Goal: Task Accomplishment & Management: Manage account settings

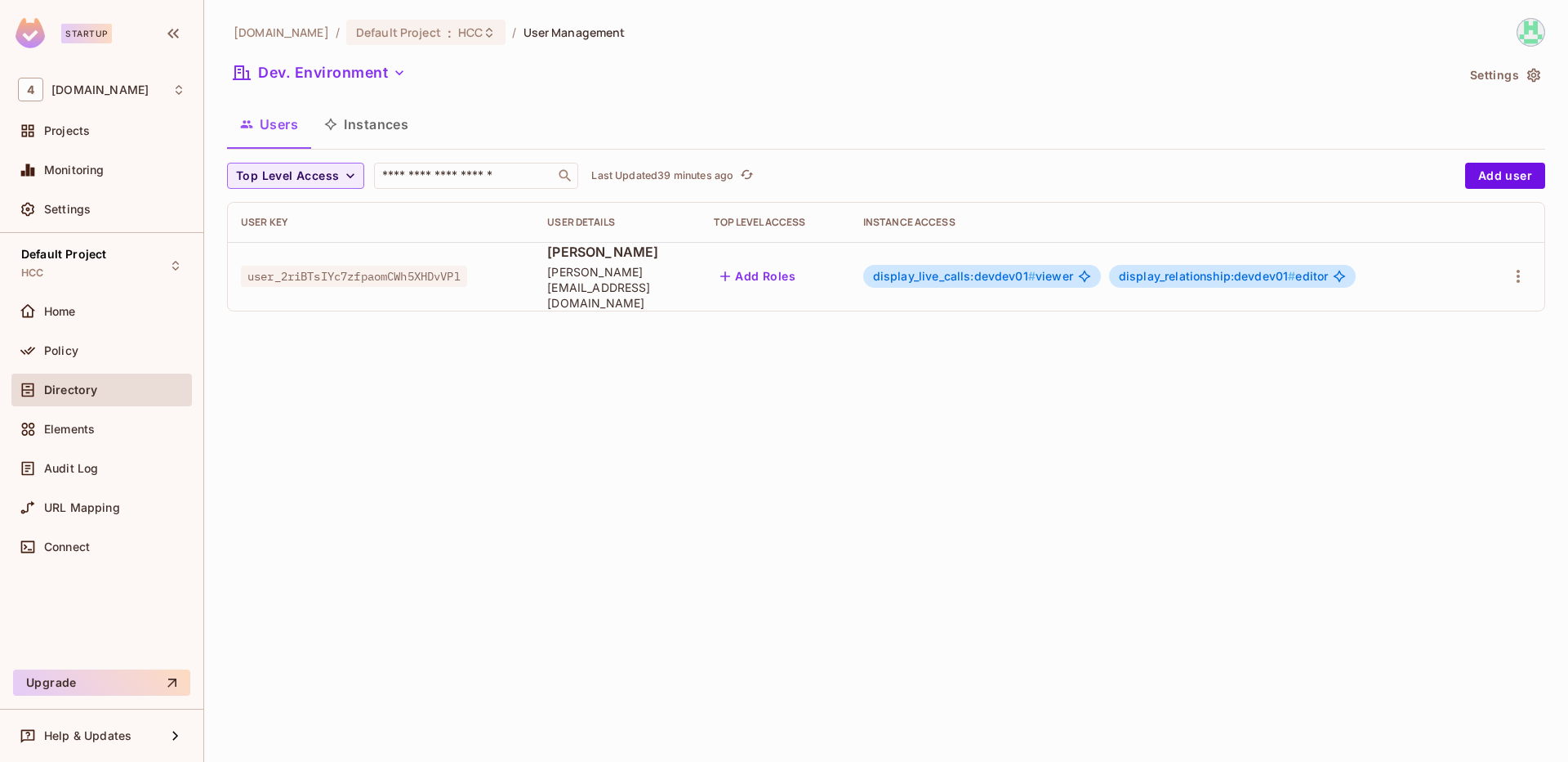
click at [1221, 273] on span "display_relationship:devdev01 #" at bounding box center [1208, 276] width 177 height 14
click at [1328, 270] on span "display_relationship:devdev01 # editor" at bounding box center [1224, 276] width 209 height 13
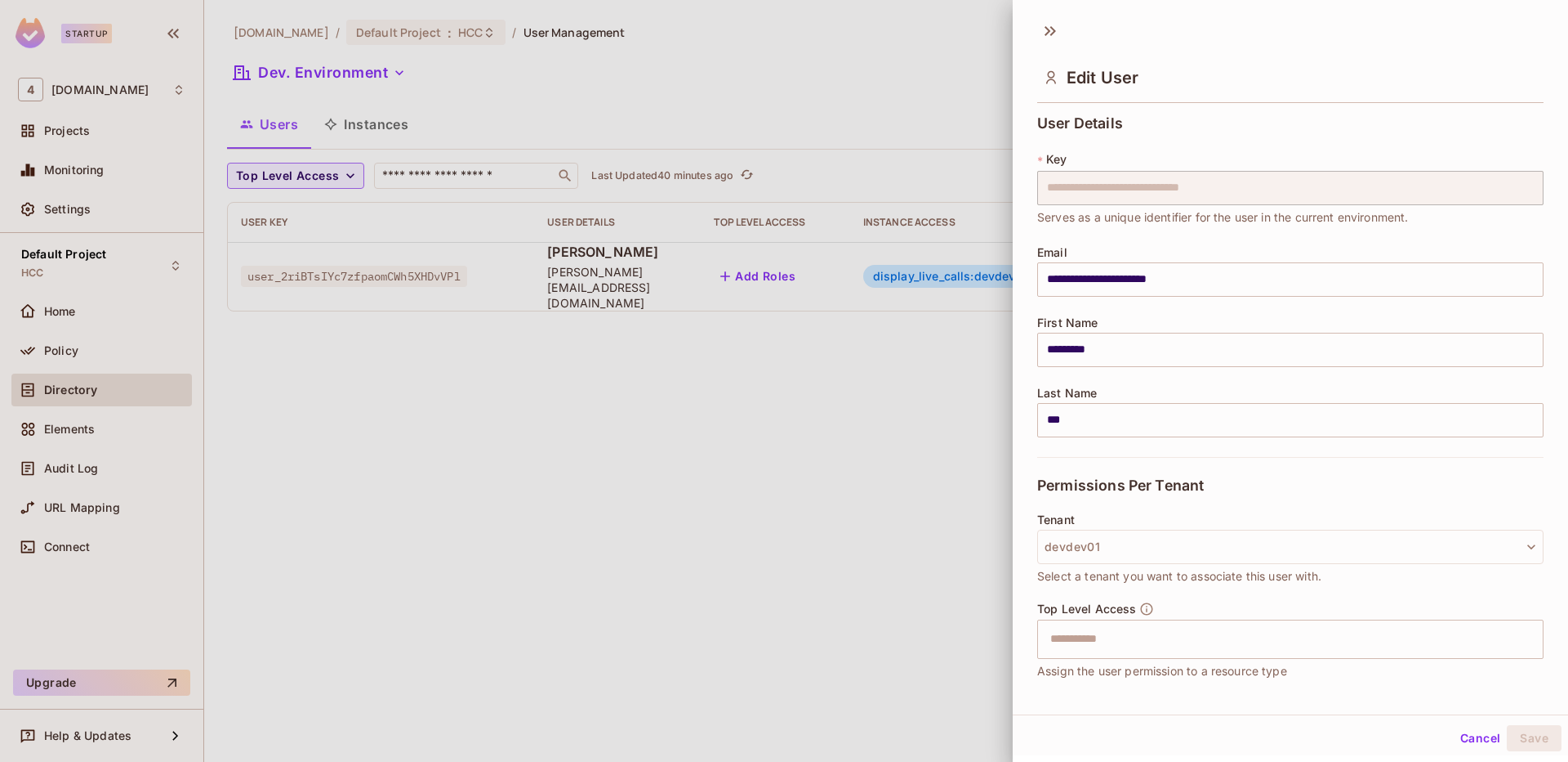
click at [801, 294] on div at bounding box center [784, 381] width 1568 height 762
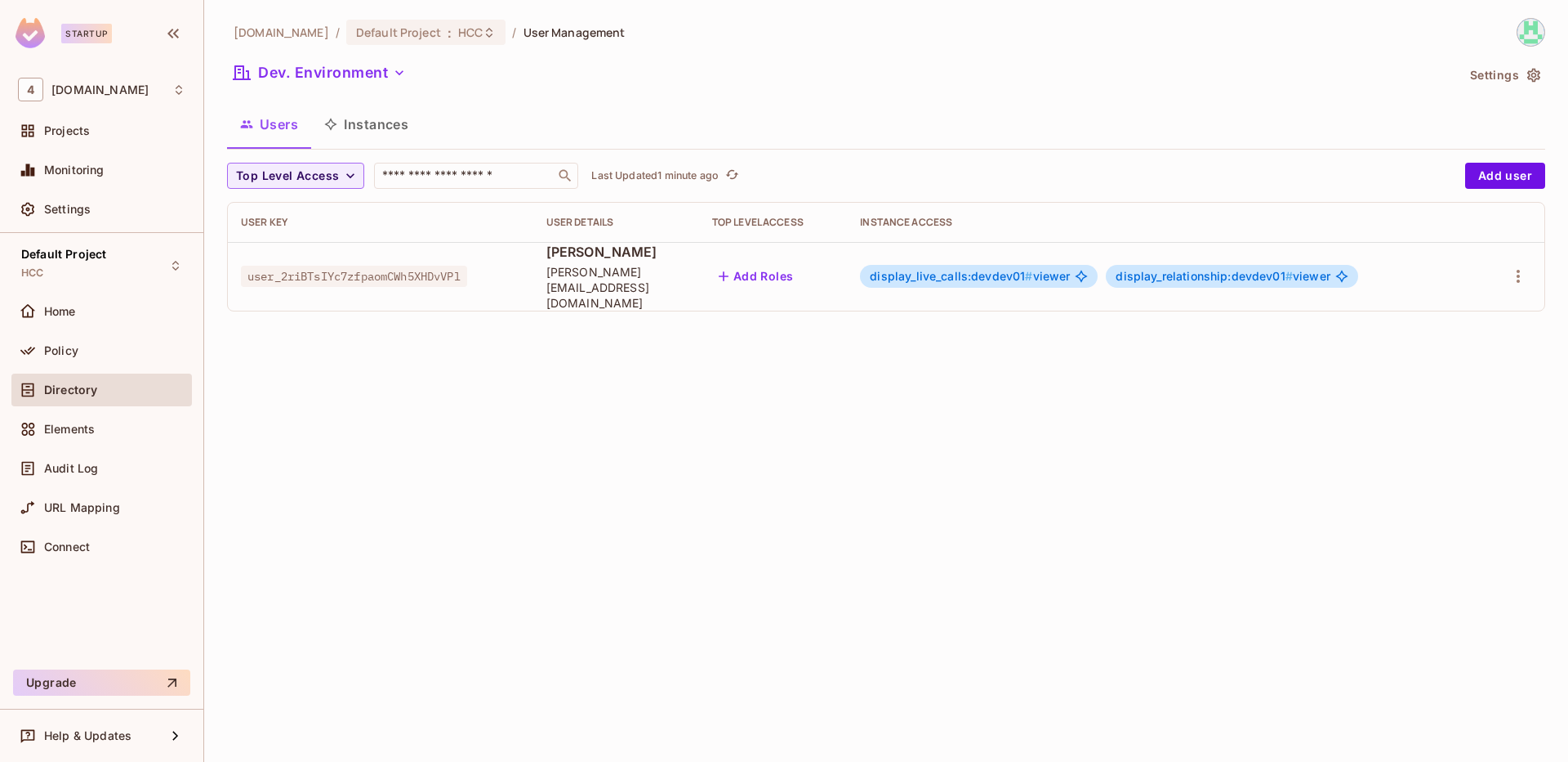
click at [1255, 271] on span "display_relationship:devdev01 #" at bounding box center [1204, 276] width 177 height 14
click at [1288, 269] on span "display_relationship:devdev01 #" at bounding box center [1204, 276] width 177 height 14
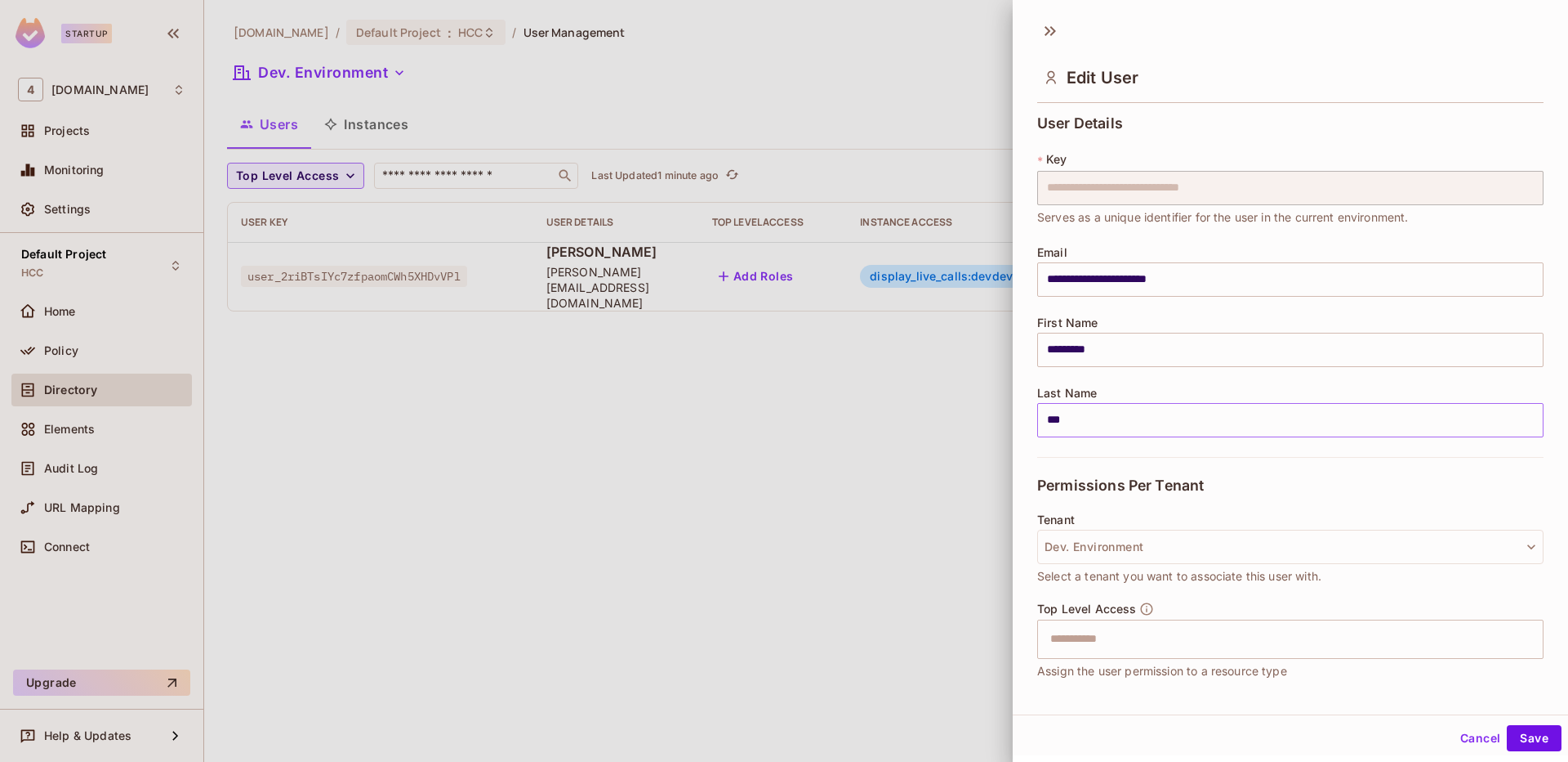
scroll to position [203, 0]
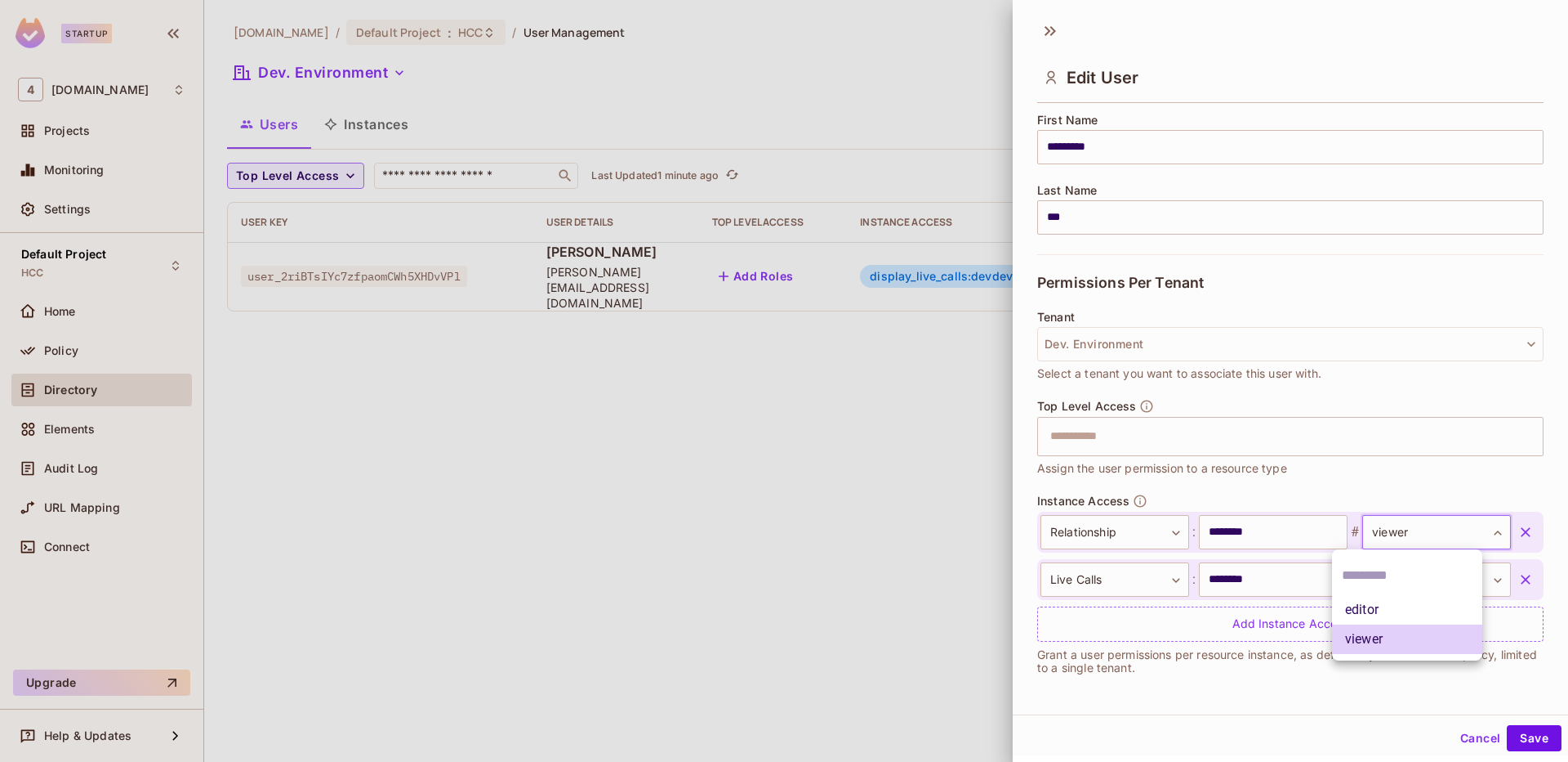
click at [1430, 534] on body "**********" at bounding box center [784, 381] width 1568 height 762
click at [1402, 604] on li "editor" at bounding box center [1407, 609] width 150 height 29
type input "******"
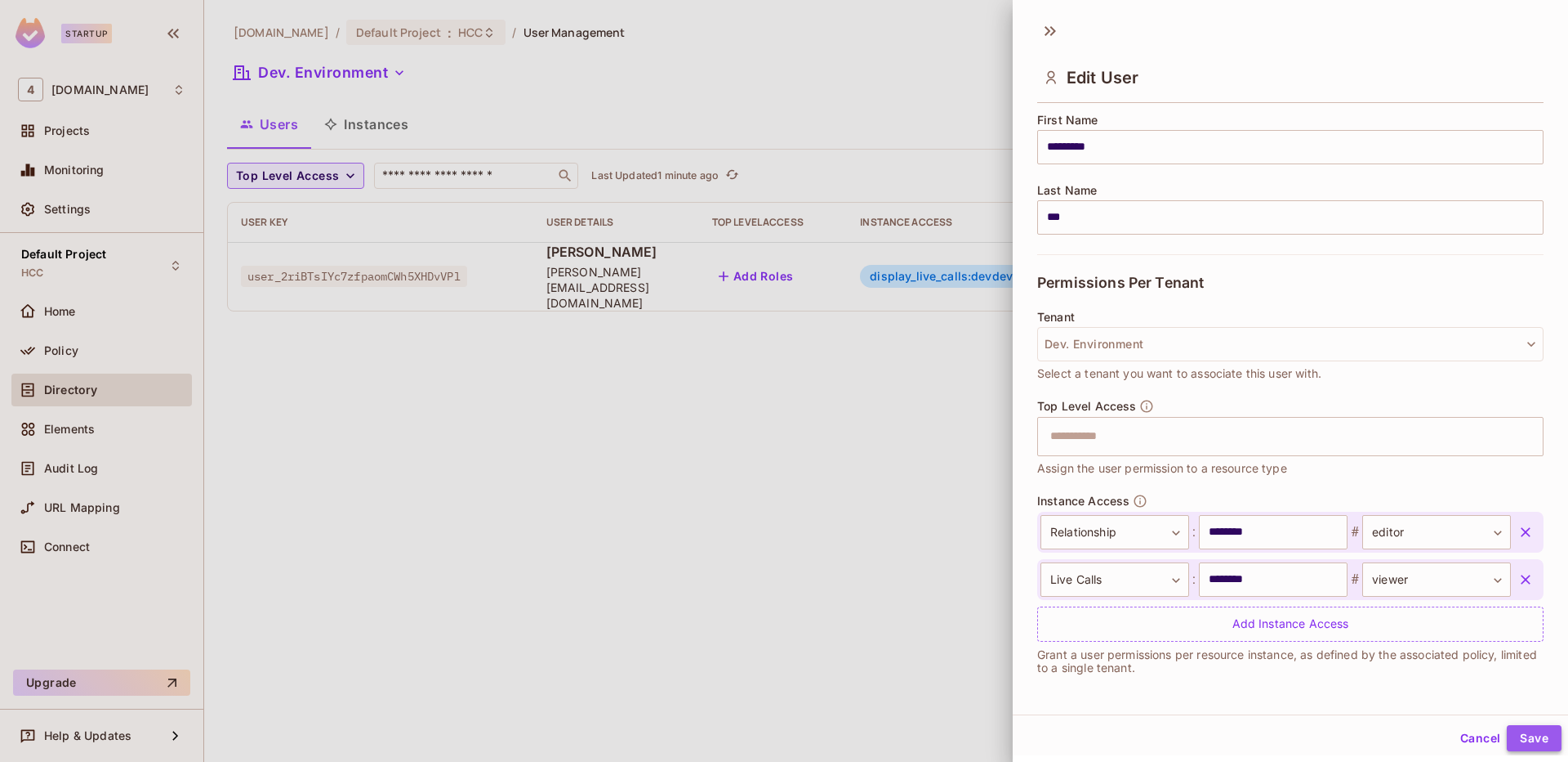
click at [1521, 742] on button "Save" at bounding box center [1534, 738] width 54 height 26
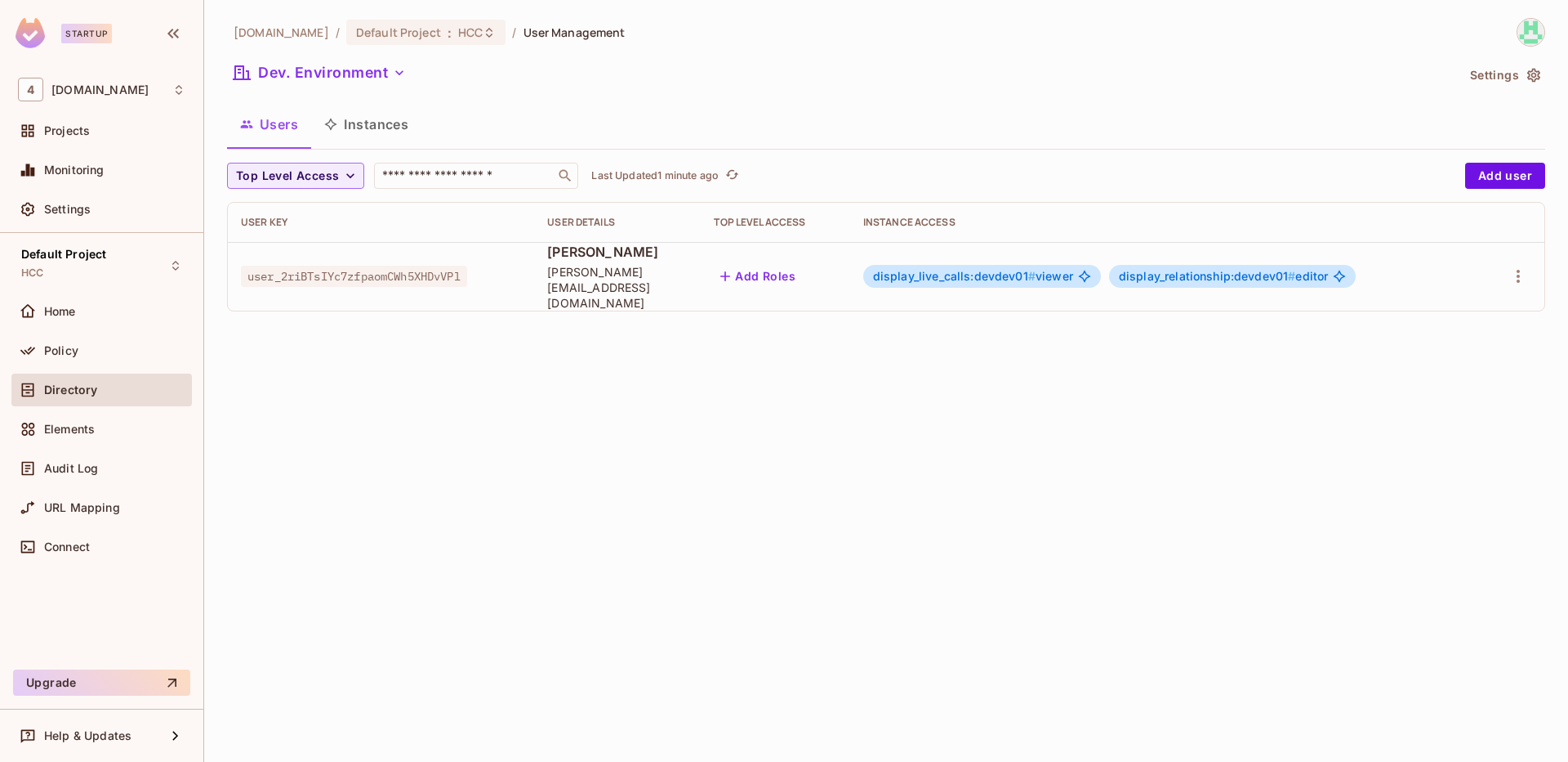
click at [1392, 279] on div "display_live_calls:devdev01 # viewer display_relationship:devdev01 # editor" at bounding box center [1166, 276] width 604 height 23
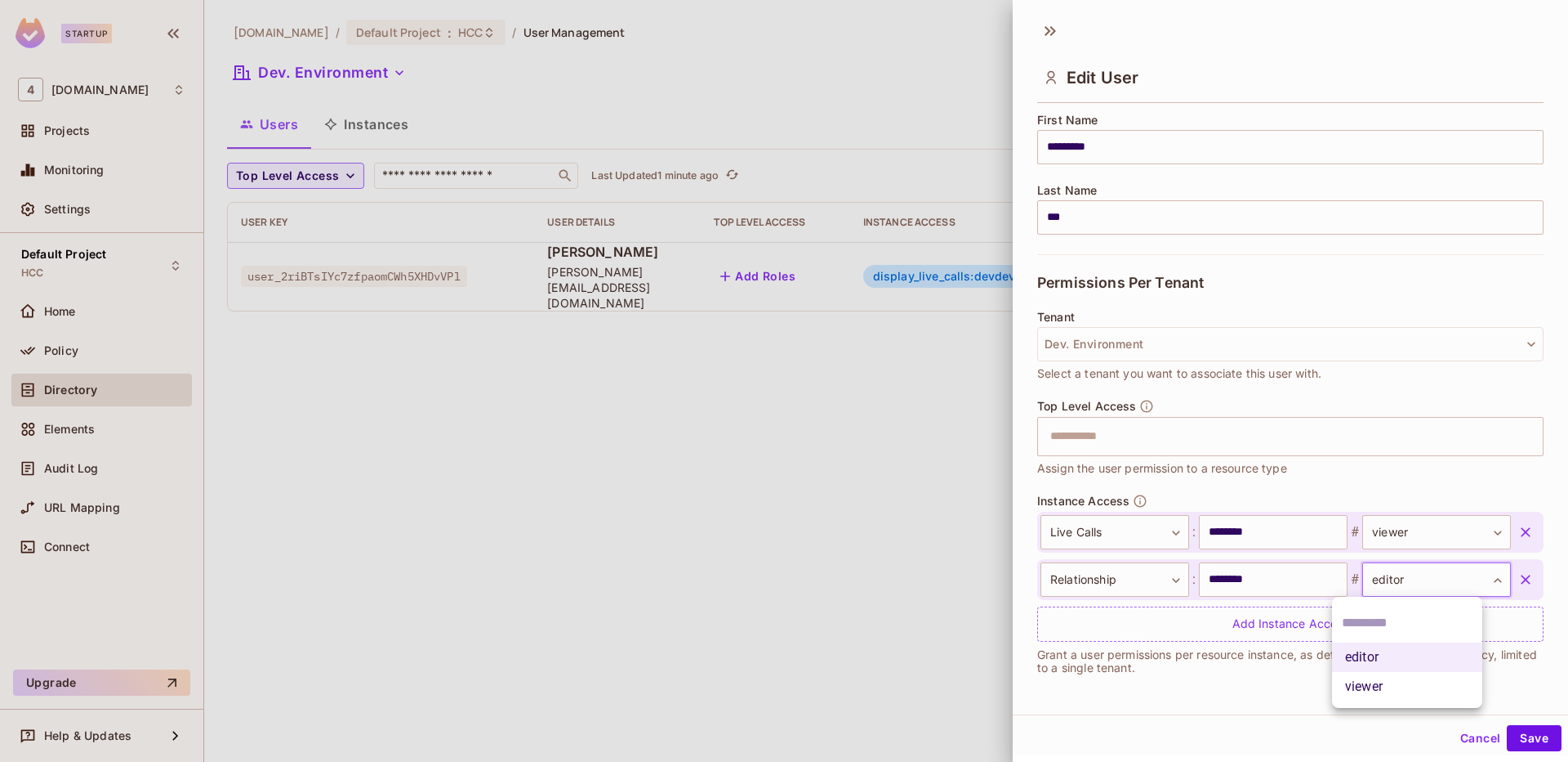
click at [1450, 581] on body "**********" at bounding box center [784, 381] width 1568 height 762
click at [1426, 688] on li "viewer" at bounding box center [1407, 686] width 150 height 29
type input "******"
click at [1544, 743] on button "Save" at bounding box center [1534, 738] width 54 height 26
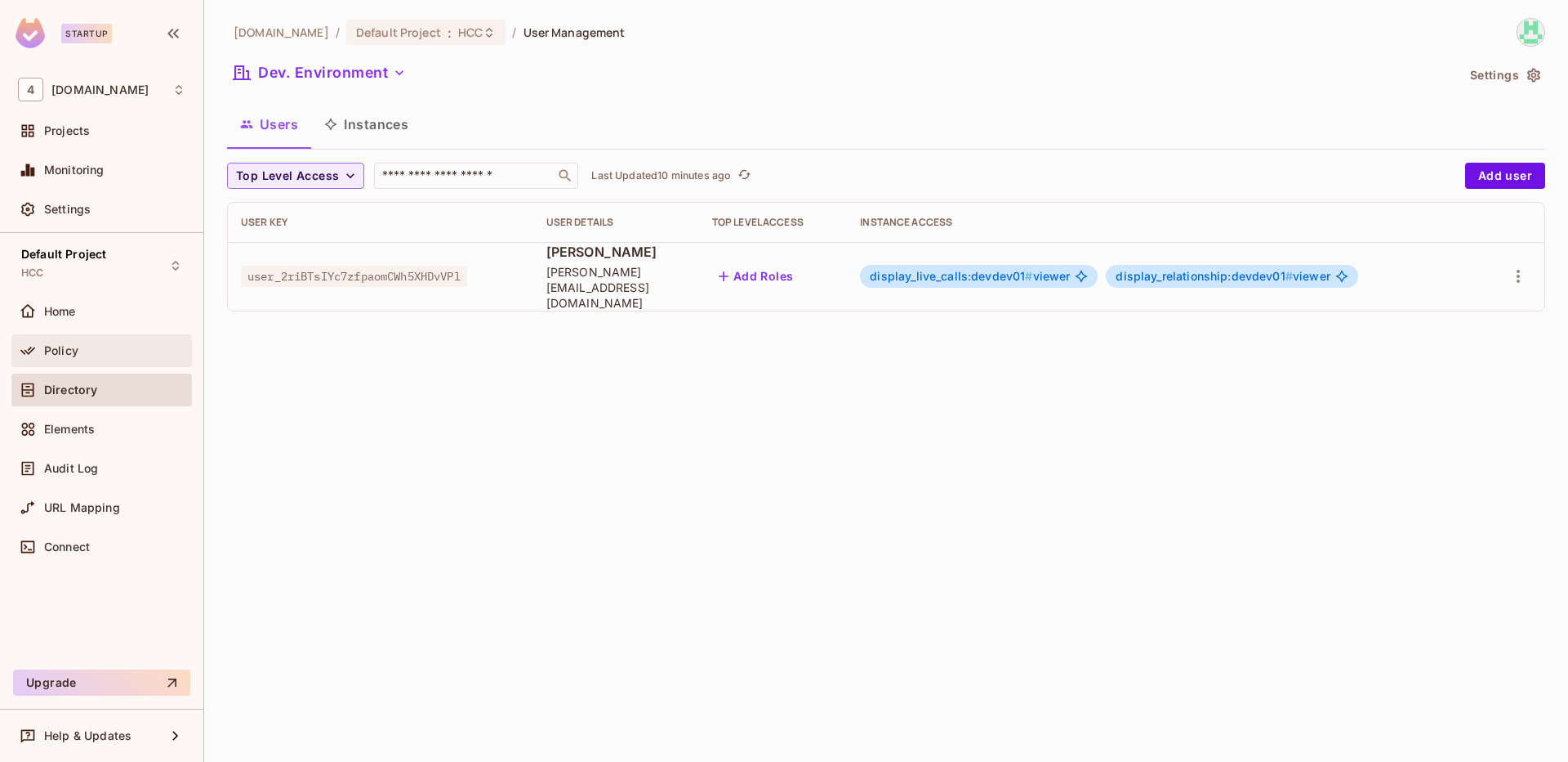
click at [114, 354] on div "Policy" at bounding box center [114, 350] width 141 height 13
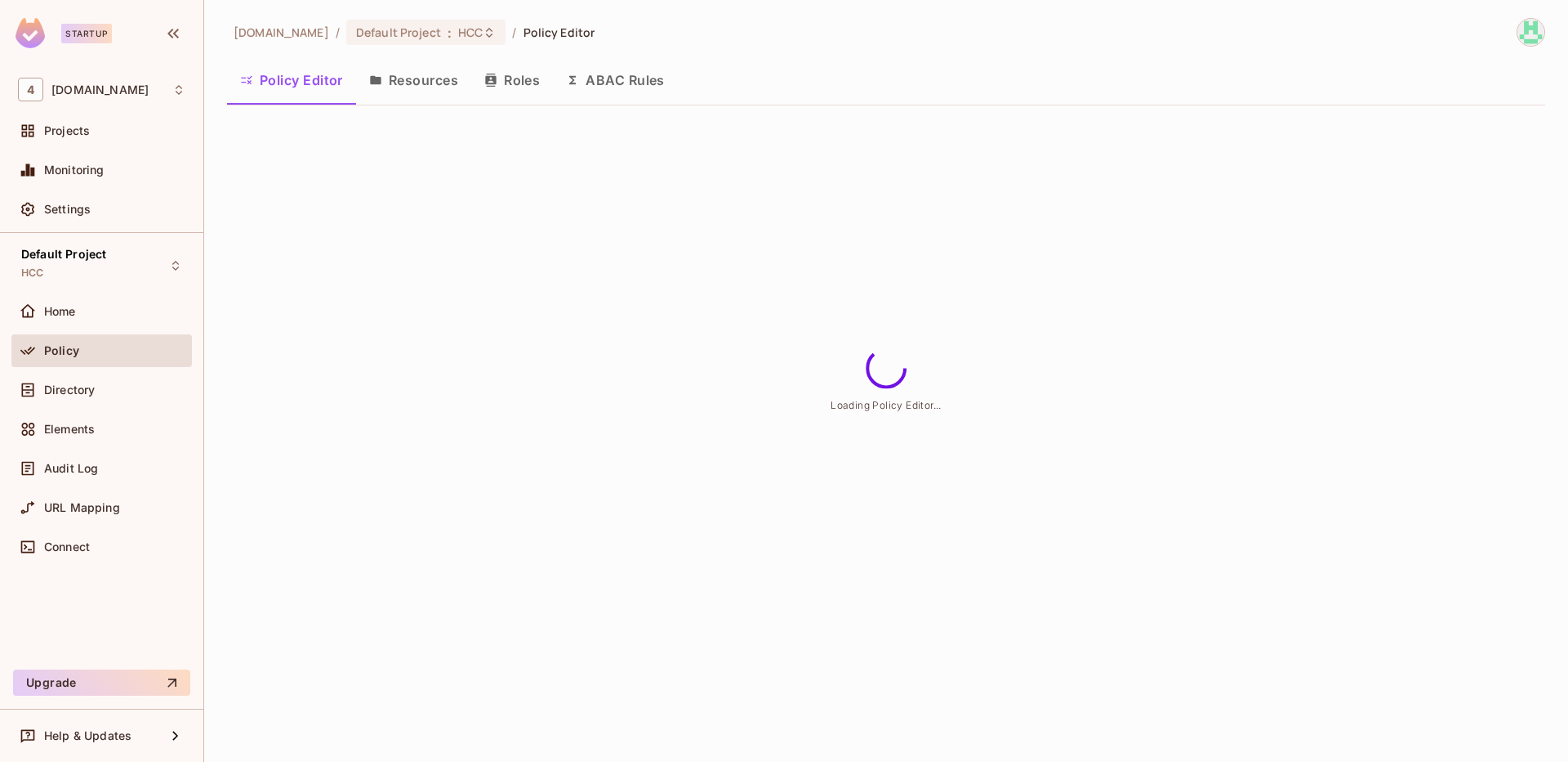
click at [425, 87] on button "Resources" at bounding box center [413, 80] width 115 height 40
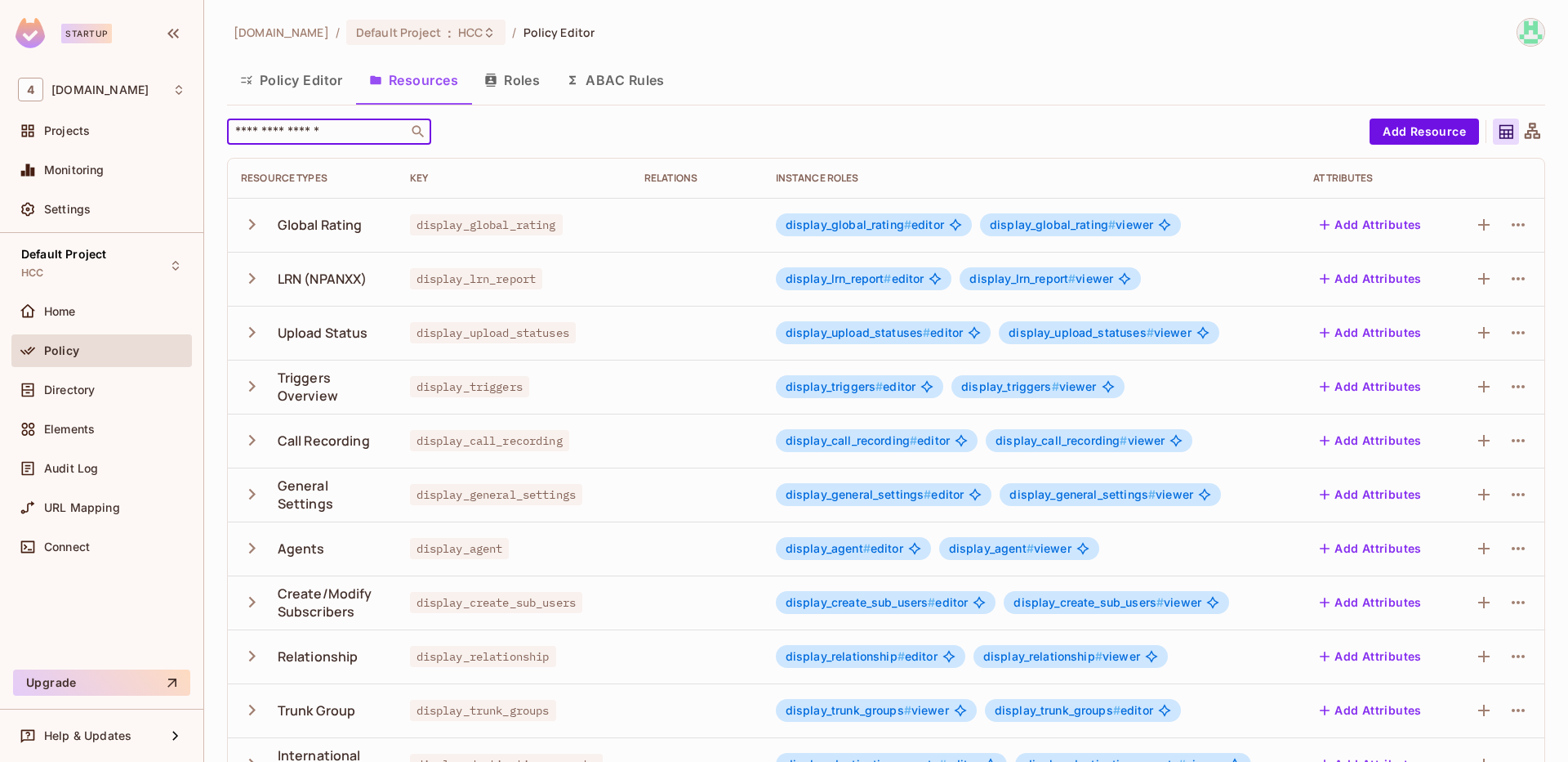
click at [316, 130] on input "text" at bounding box center [317, 131] width 171 height 17
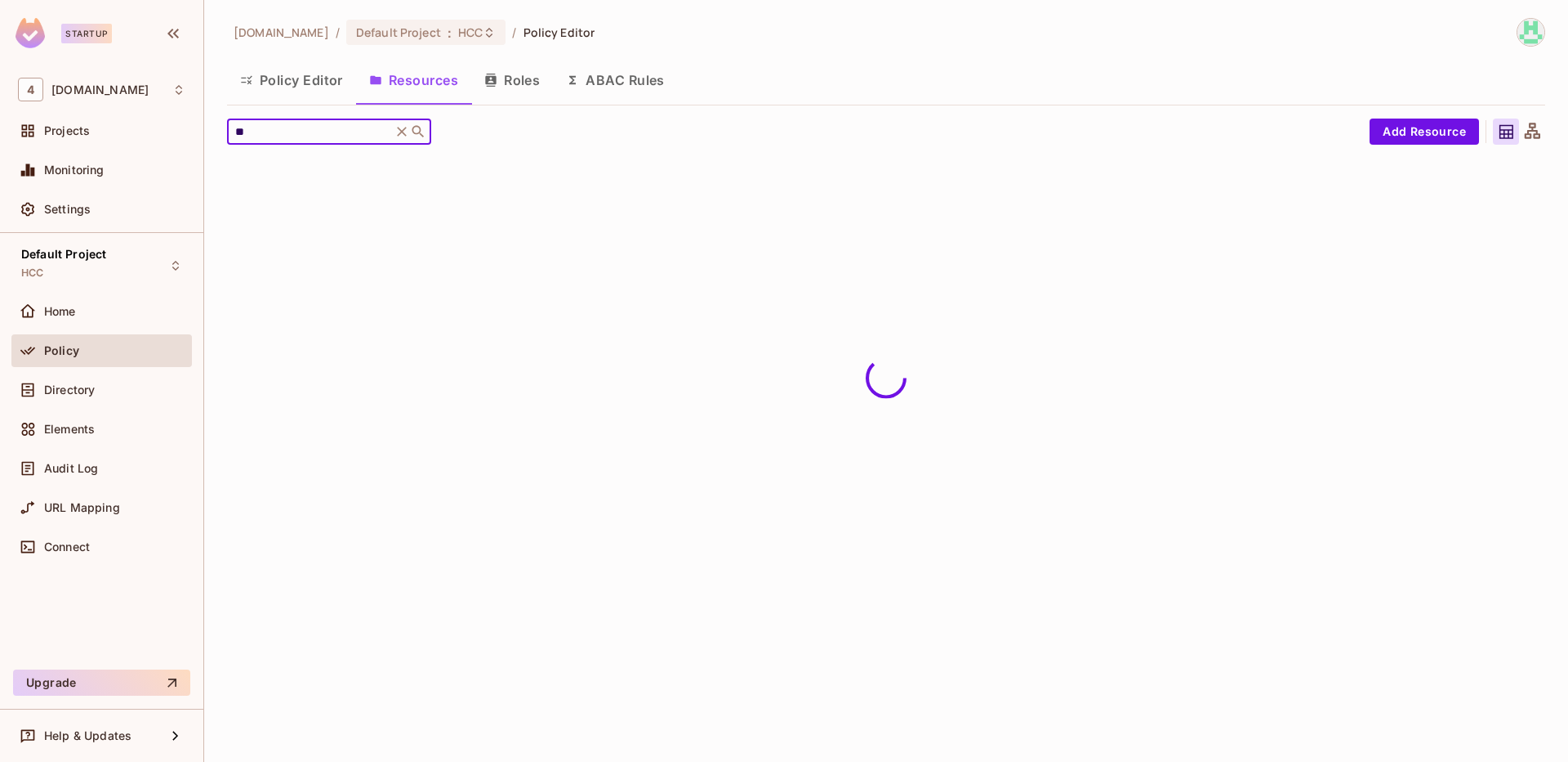
type input "*"
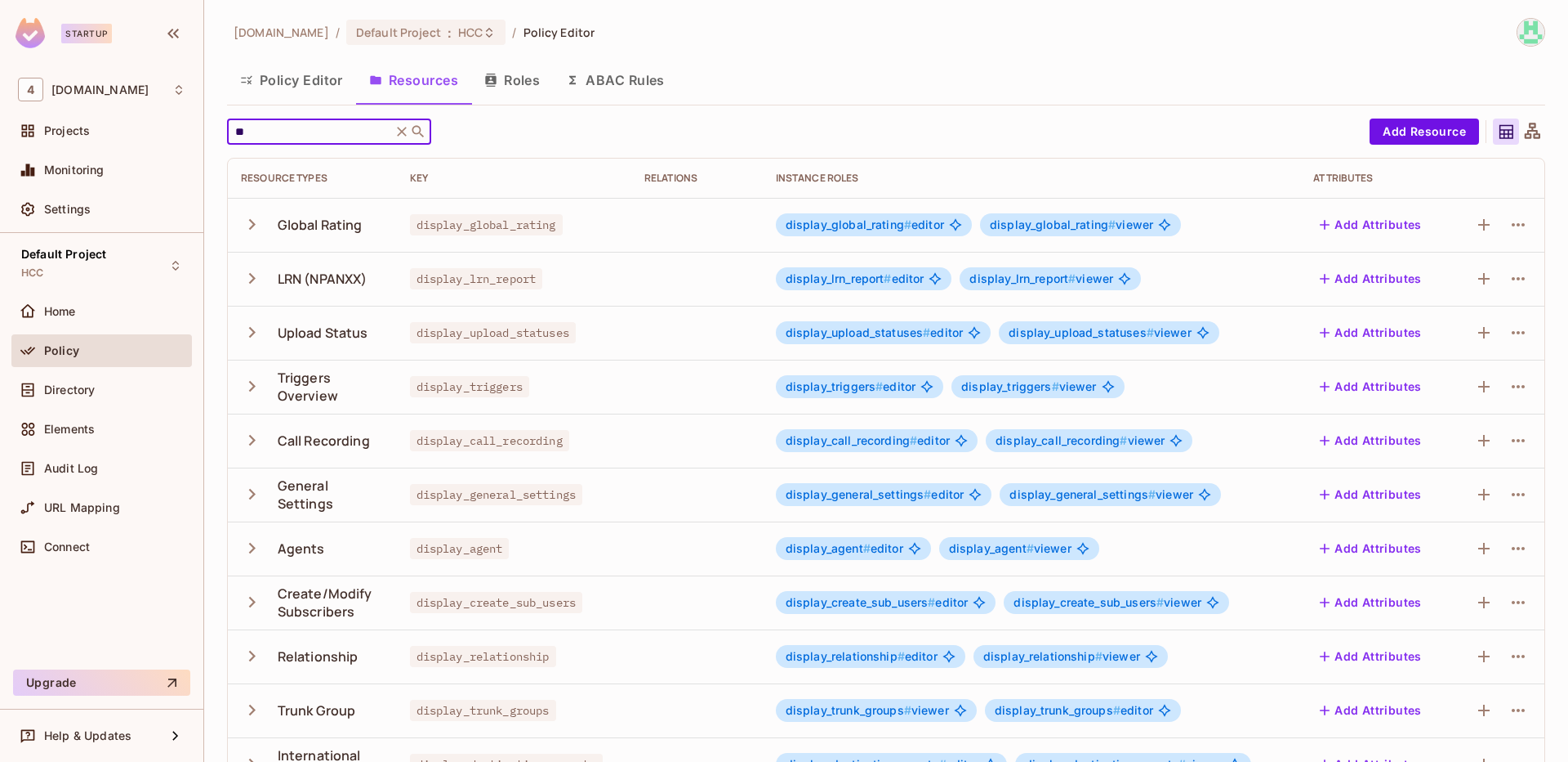
type input "*"
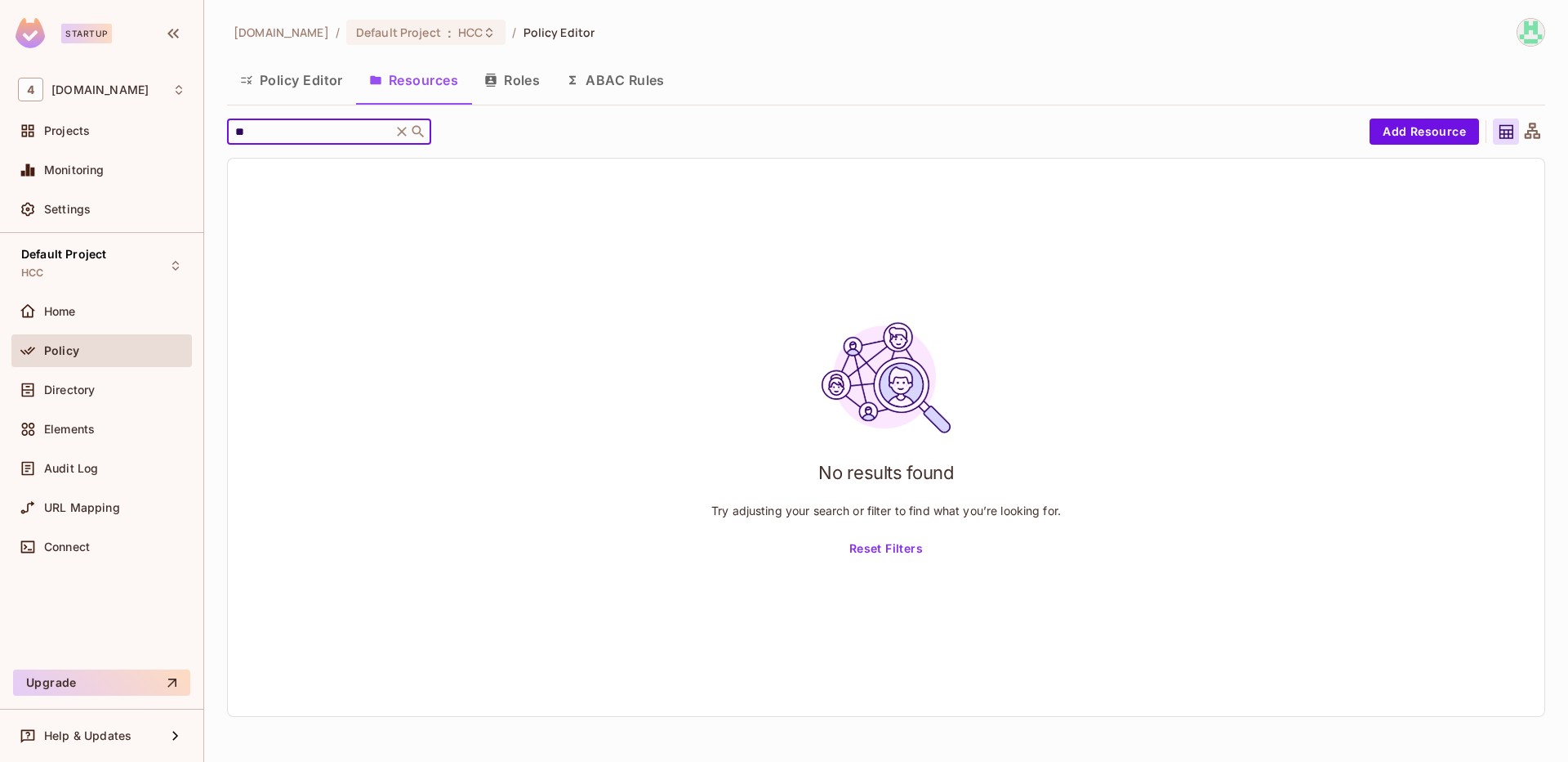
type input "*"
